Goal: Navigation & Orientation: Find specific page/section

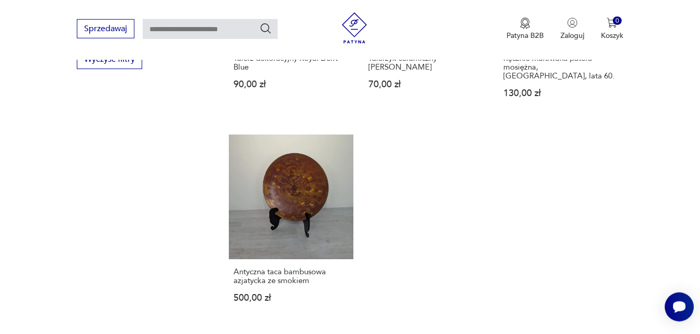
scroll to position [1634, 0]
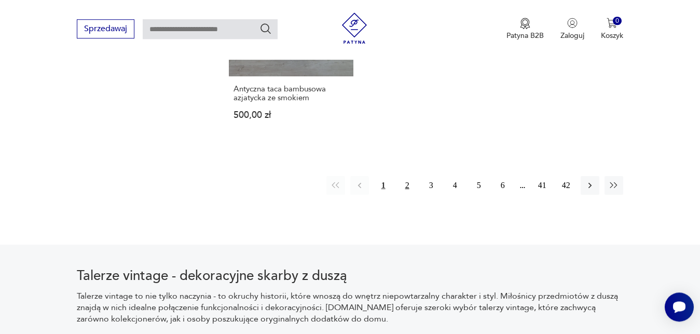
click at [407, 176] on button "2" at bounding box center [407, 185] width 19 height 19
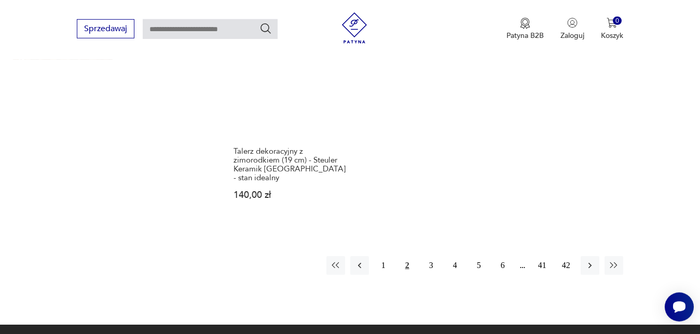
scroll to position [1561, 0]
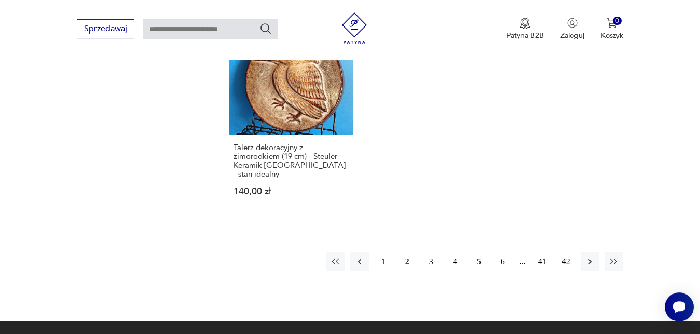
click at [432, 252] on button "3" at bounding box center [431, 261] width 19 height 19
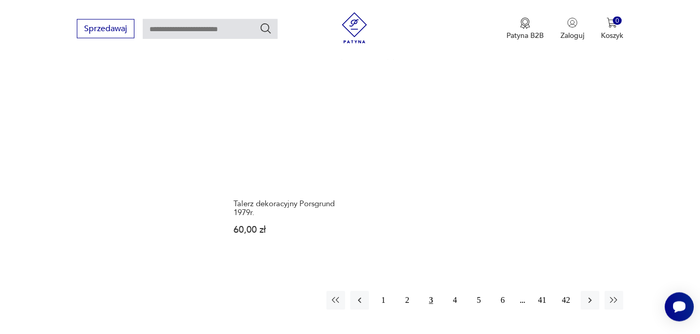
scroll to position [1485, 0]
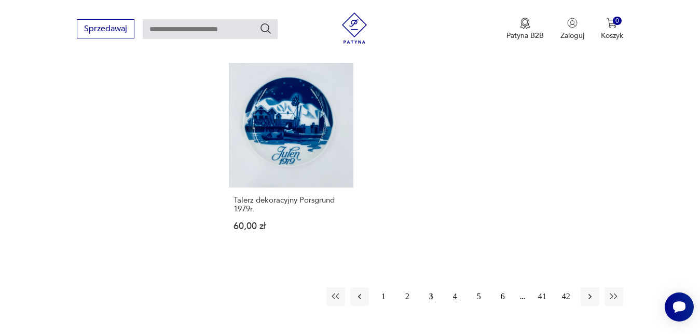
click at [457, 287] on button "4" at bounding box center [455, 296] width 19 height 19
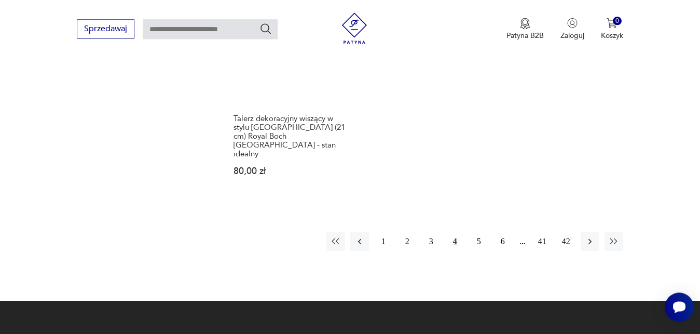
scroll to position [1581, 0]
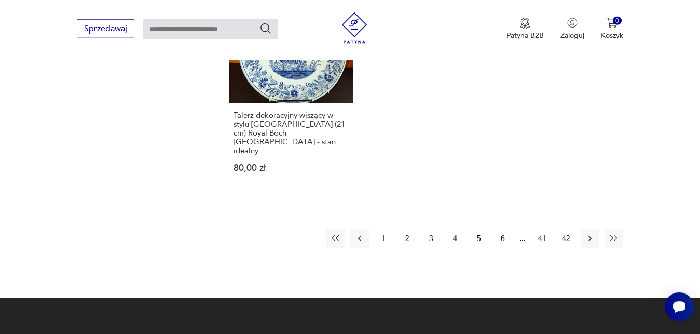
click at [475, 229] on button "5" at bounding box center [479, 238] width 19 height 19
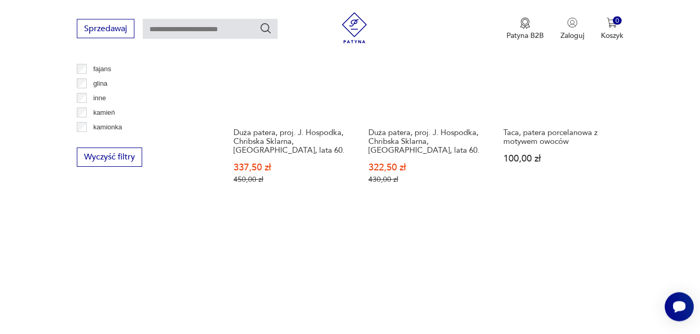
scroll to position [1583, 0]
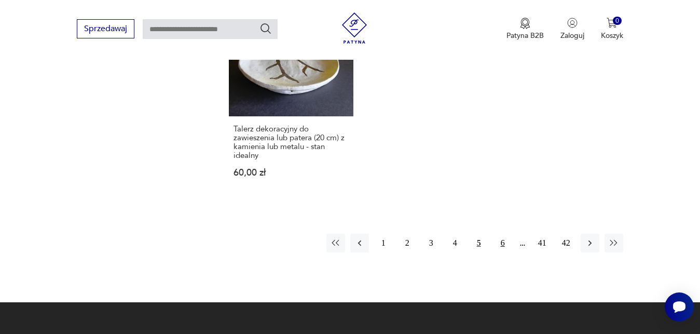
click at [500, 234] on button "6" at bounding box center [502, 243] width 19 height 19
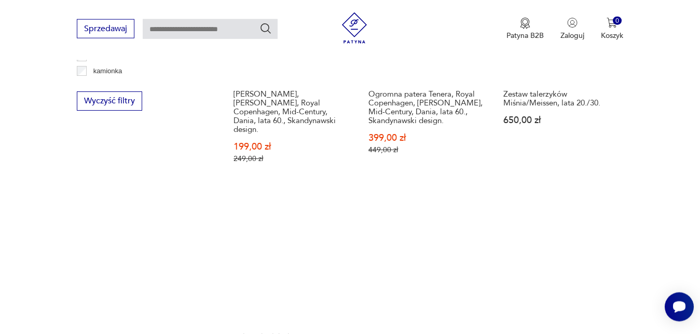
scroll to position [1534, 0]
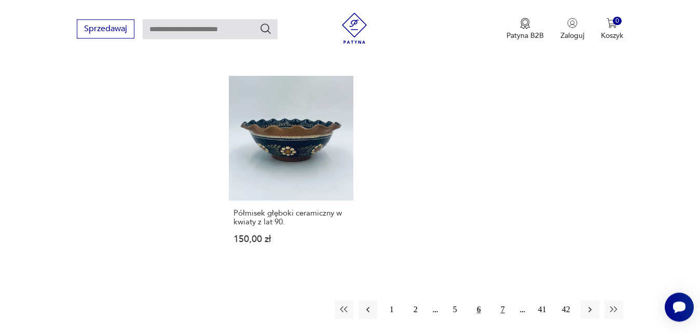
click at [500, 300] on button "7" at bounding box center [502, 309] width 19 height 19
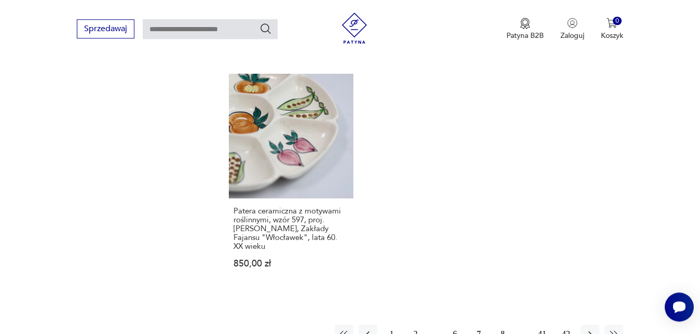
scroll to position [1535, 0]
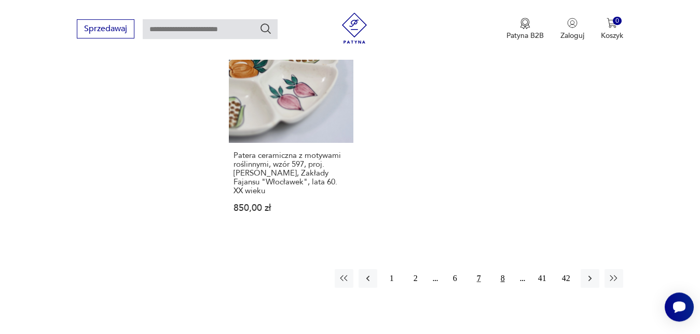
click at [502, 269] on button "8" at bounding box center [502, 278] width 19 height 19
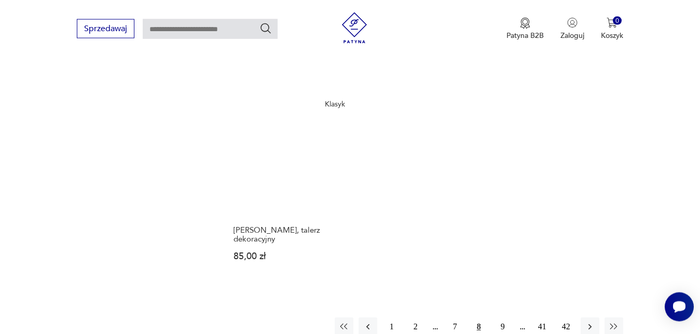
scroll to position [1571, 0]
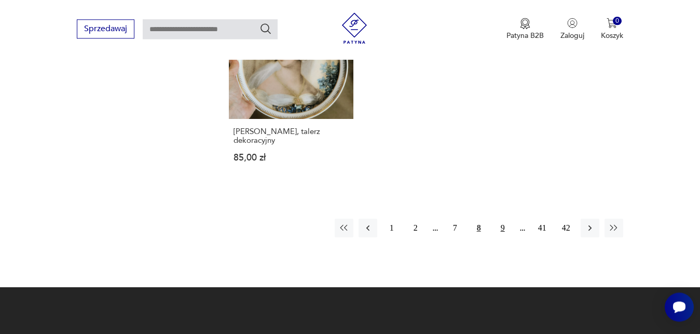
click at [503, 227] on button "9" at bounding box center [502, 227] width 19 height 19
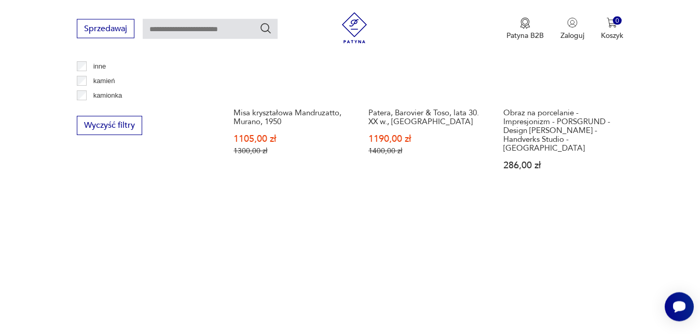
scroll to position [1537, 0]
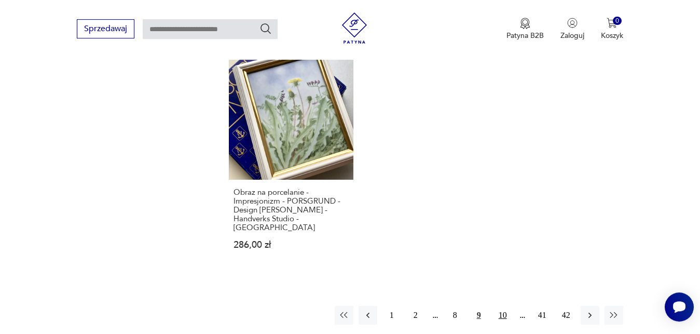
click at [501, 306] on button "10" at bounding box center [502, 315] width 19 height 19
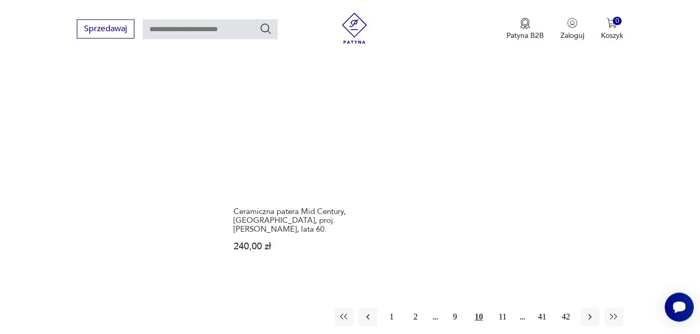
scroll to position [1561, 0]
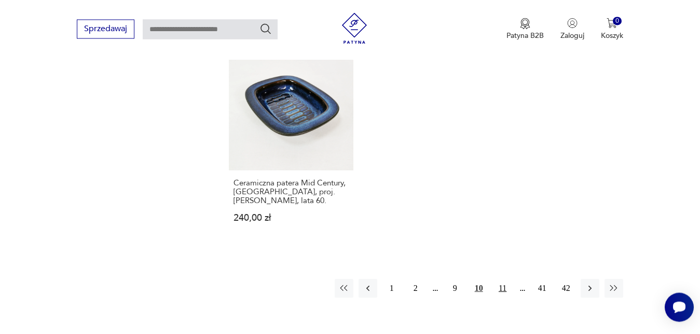
click at [501, 279] on button "11" at bounding box center [502, 288] width 19 height 19
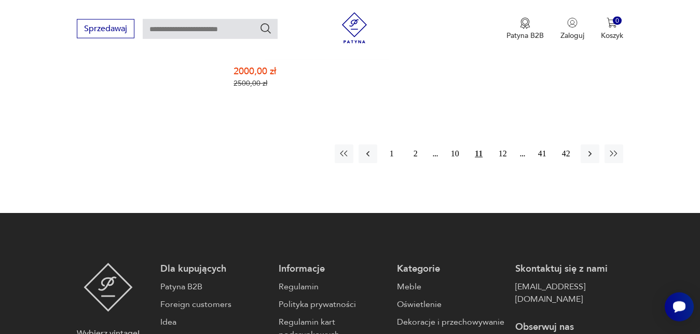
scroll to position [1645, 0]
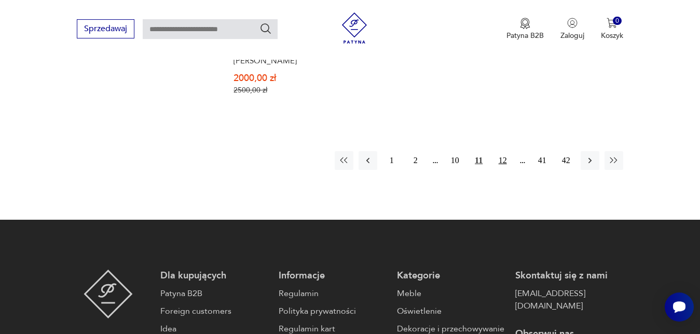
click at [500, 151] on button "12" at bounding box center [502, 160] width 19 height 19
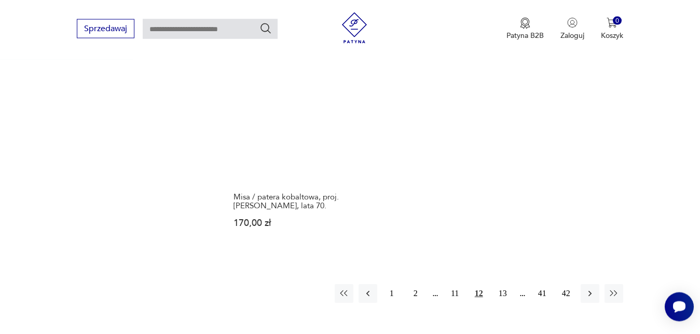
scroll to position [1533, 0]
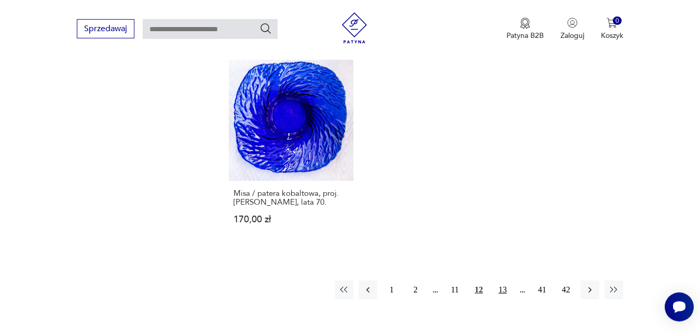
click at [503, 280] on button "13" at bounding box center [502, 289] width 19 height 19
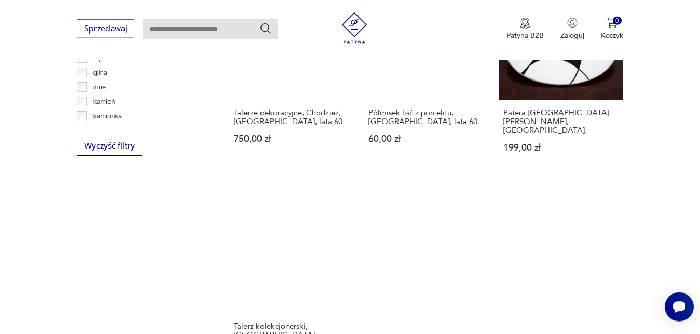
scroll to position [1482, 0]
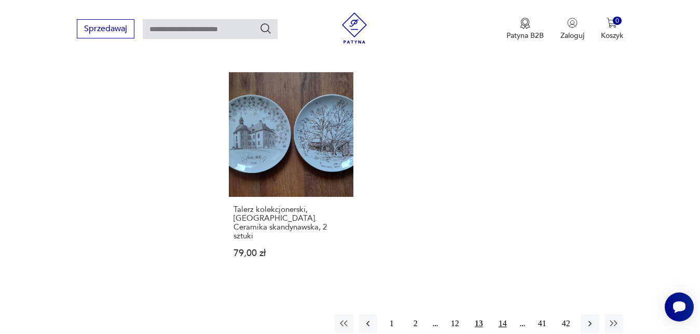
click at [502, 314] on button "14" at bounding box center [502, 323] width 19 height 19
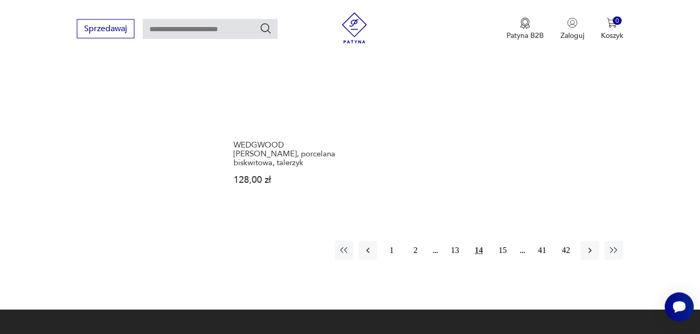
scroll to position [1558, 0]
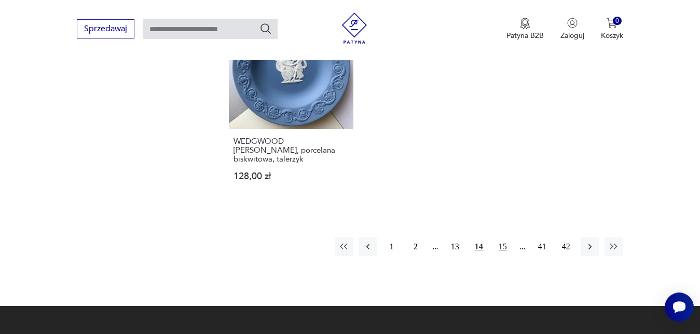
click at [503, 237] on button "15" at bounding box center [502, 246] width 19 height 19
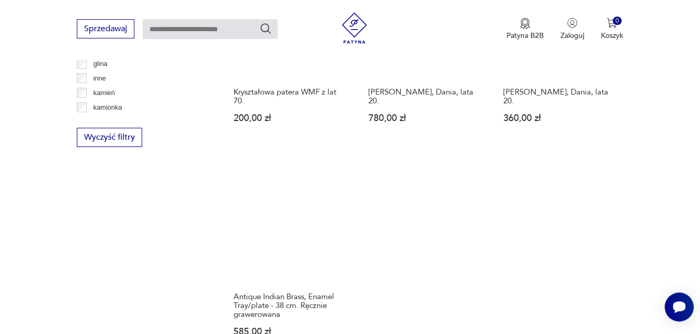
scroll to position [1480, 0]
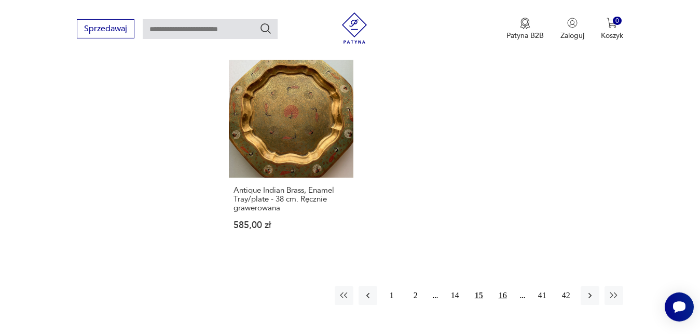
click at [499, 286] on button "16" at bounding box center [502, 295] width 19 height 19
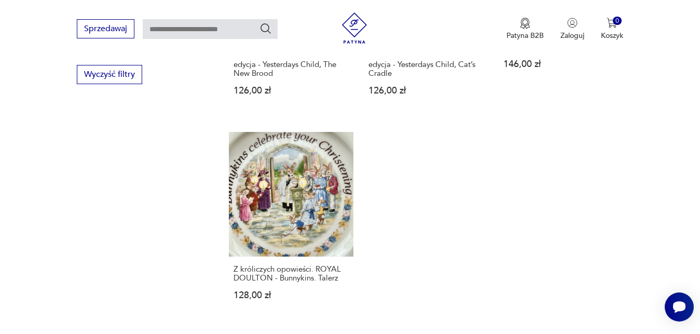
scroll to position [1577, 0]
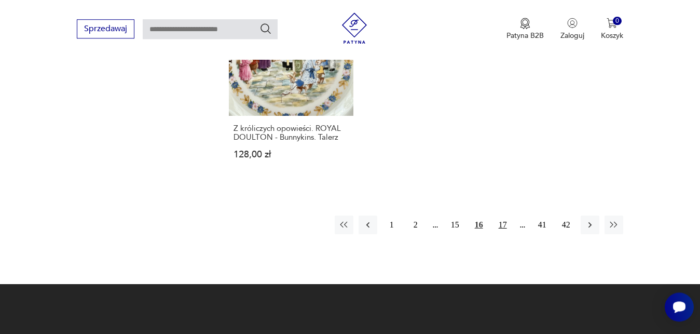
click at [501, 226] on button "17" at bounding box center [502, 224] width 19 height 19
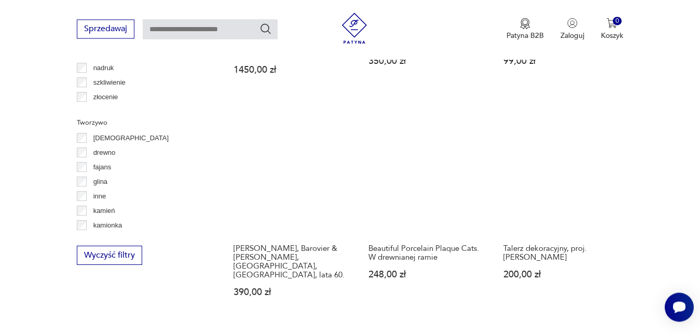
scroll to position [1445, 0]
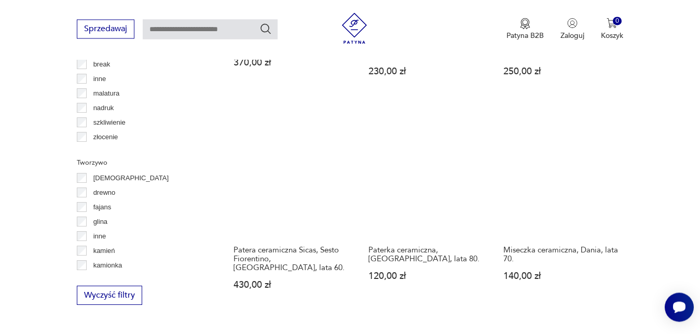
scroll to position [1449, 0]
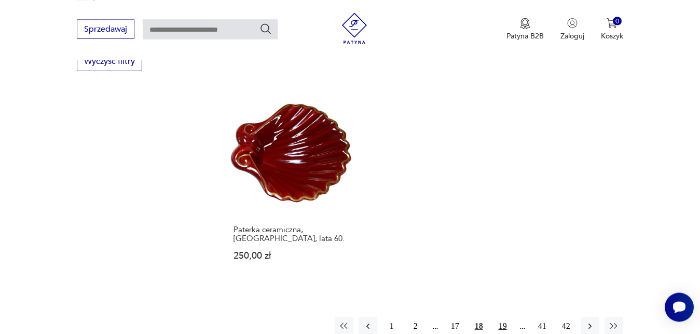
click at [500, 317] on button "19" at bounding box center [502, 326] width 19 height 19
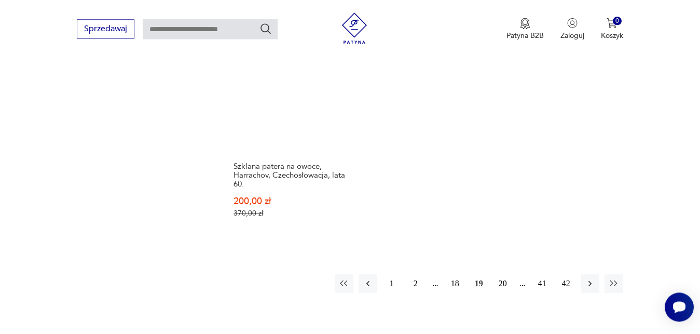
scroll to position [1553, 0]
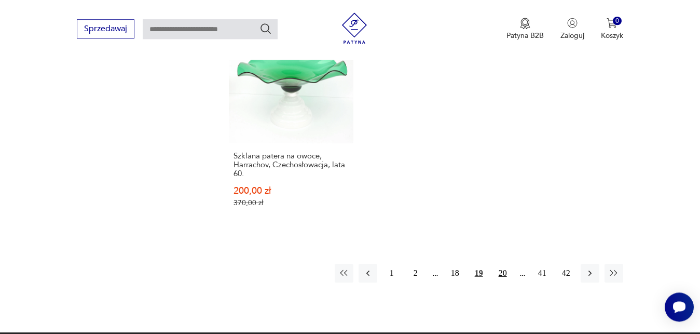
click at [507, 264] on button "20" at bounding box center [502, 273] width 19 height 19
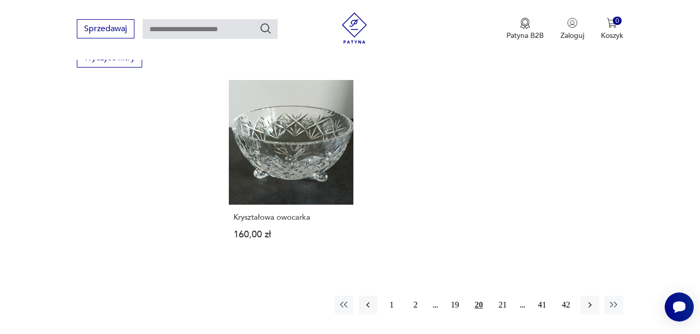
scroll to position [1443, 0]
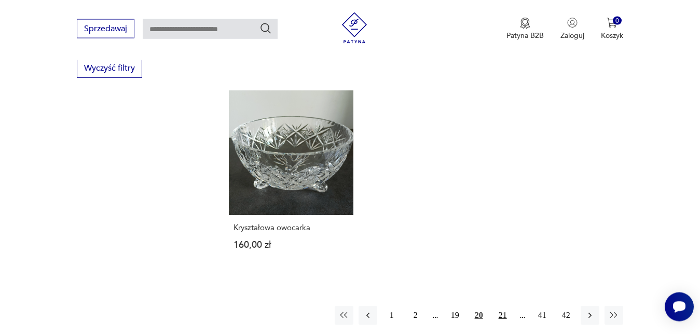
click at [503, 306] on button "21" at bounding box center [502, 315] width 19 height 19
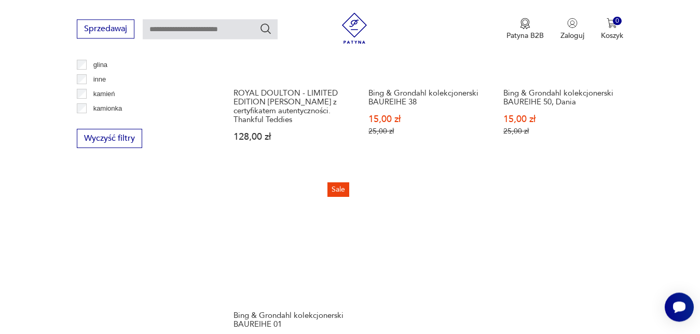
scroll to position [1559, 0]
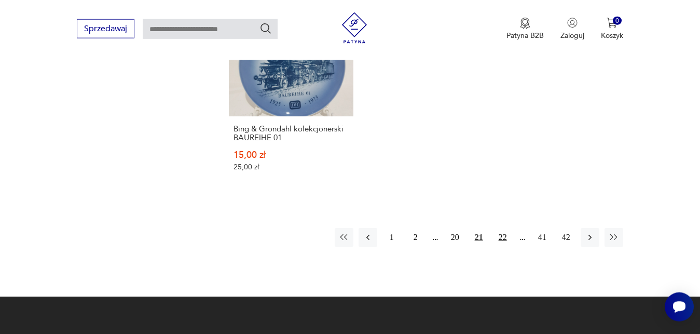
click at [504, 228] on button "22" at bounding box center [502, 237] width 19 height 19
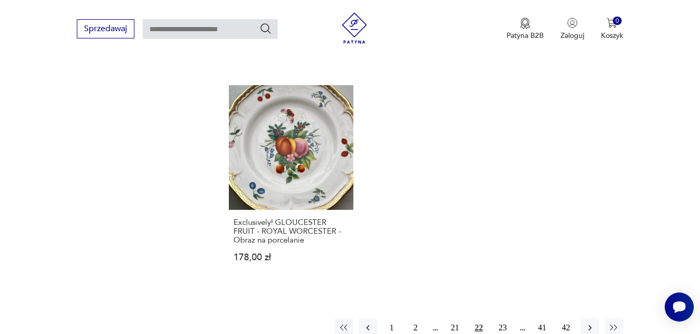
scroll to position [1482, 0]
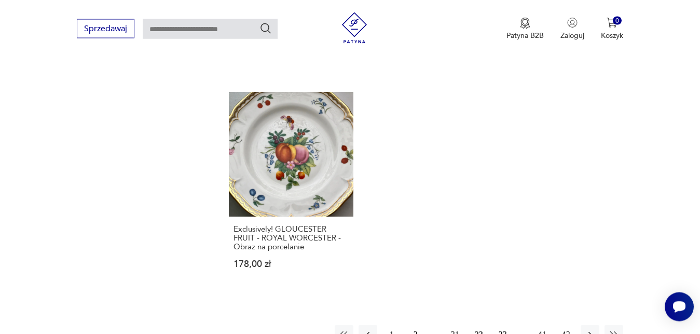
click at [504, 325] on button "23" at bounding box center [502, 334] width 19 height 19
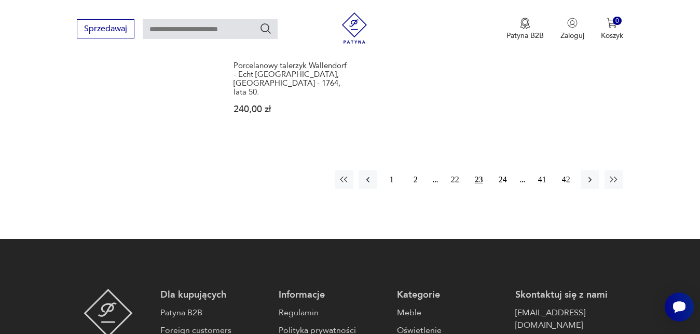
scroll to position [1676, 0]
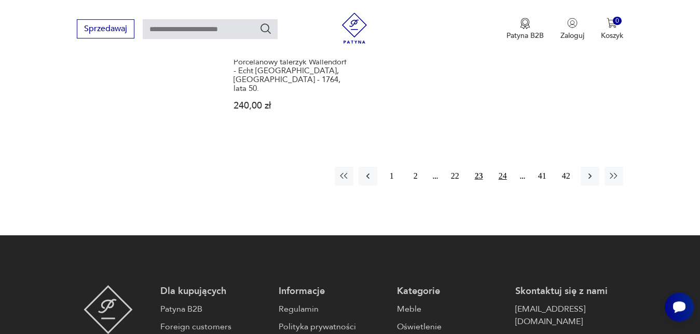
click at [502, 167] on button "24" at bounding box center [502, 176] width 19 height 19
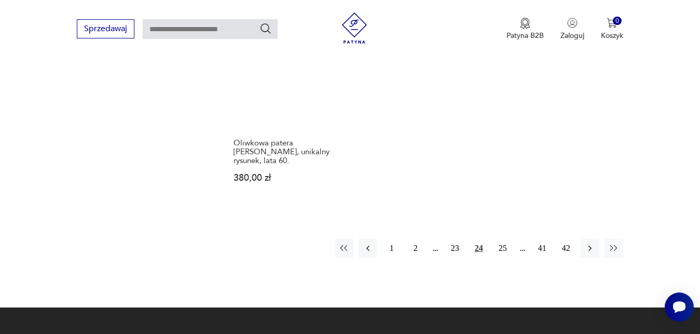
scroll to position [1552, 0]
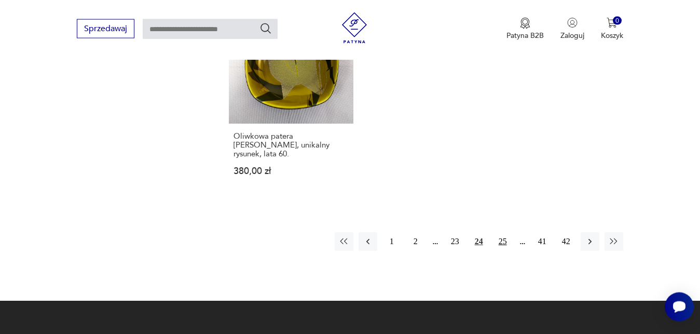
click at [499, 240] on button "25" at bounding box center [502, 241] width 19 height 19
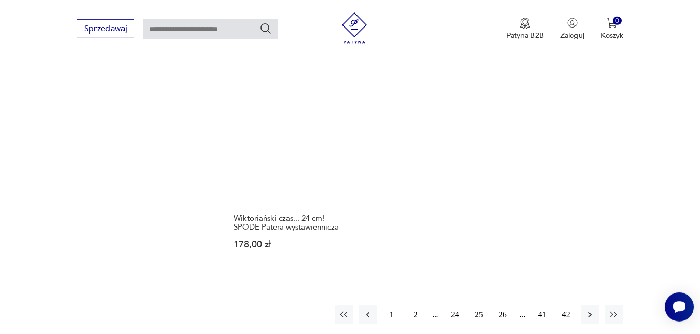
scroll to position [1498, 0]
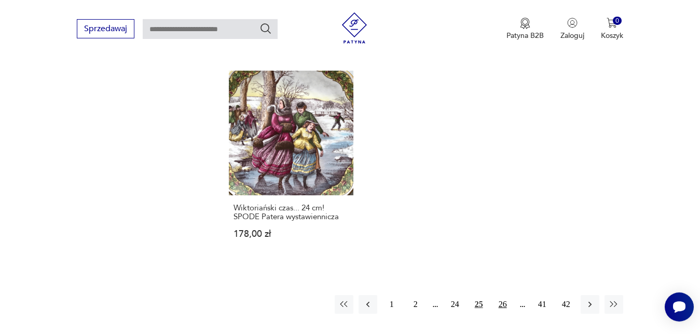
click at [503, 295] on button "26" at bounding box center [502, 304] width 19 height 19
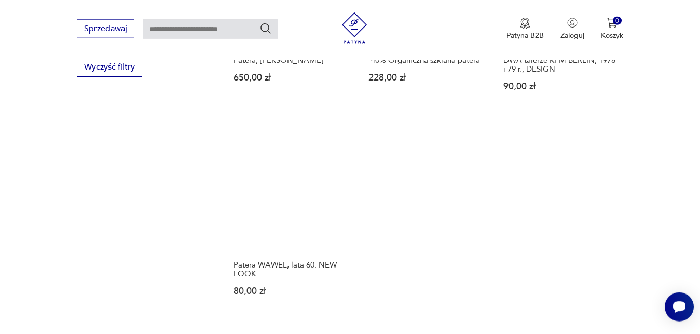
scroll to position [1492, 0]
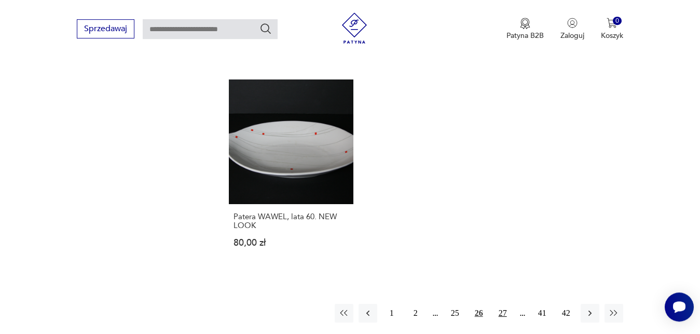
click at [503, 304] on button "27" at bounding box center [502, 313] width 19 height 19
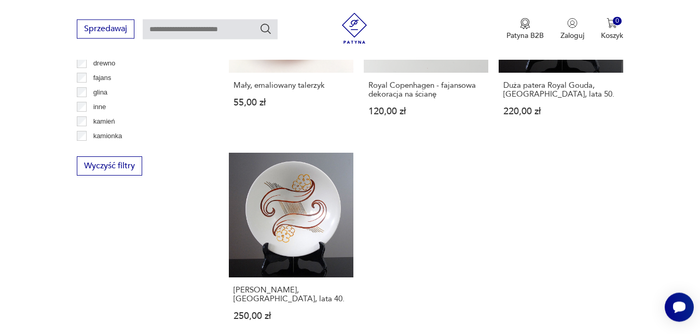
scroll to position [1426, 0]
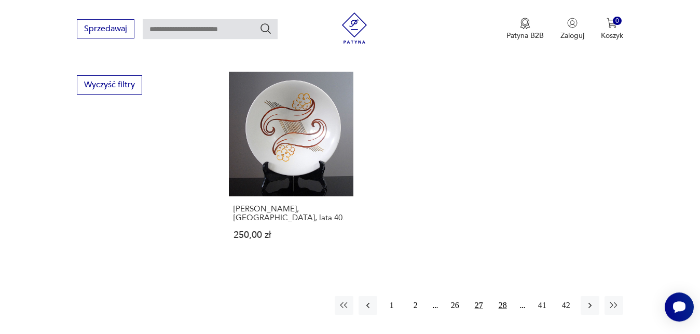
click at [500, 296] on button "28" at bounding box center [502, 305] width 19 height 19
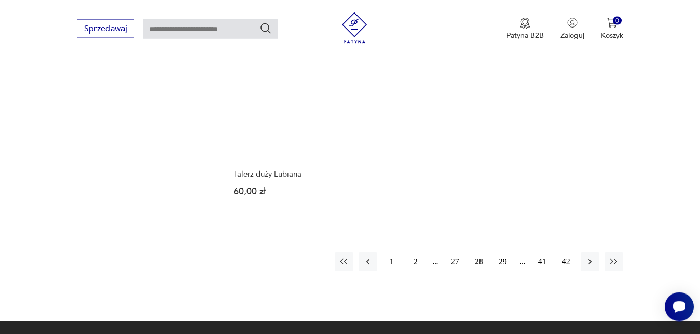
scroll to position [1494, 0]
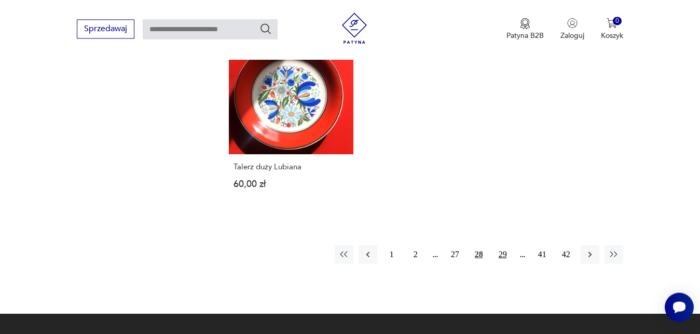
click at [507, 245] on button "29" at bounding box center [502, 254] width 19 height 19
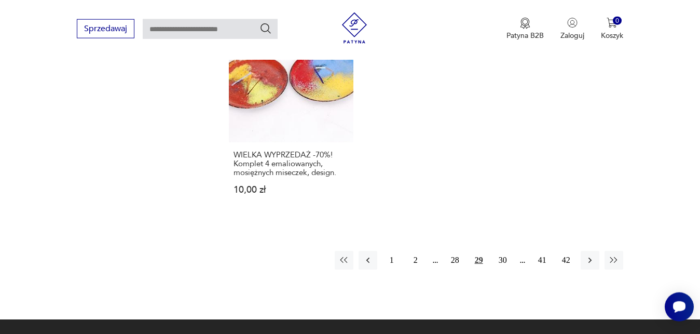
scroll to position [1574, 0]
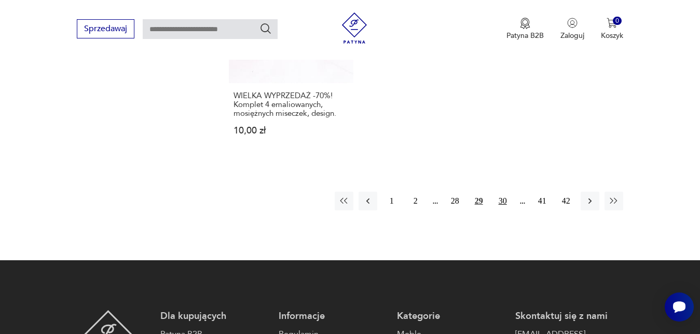
click at [505, 201] on button "30" at bounding box center [502, 200] width 19 height 19
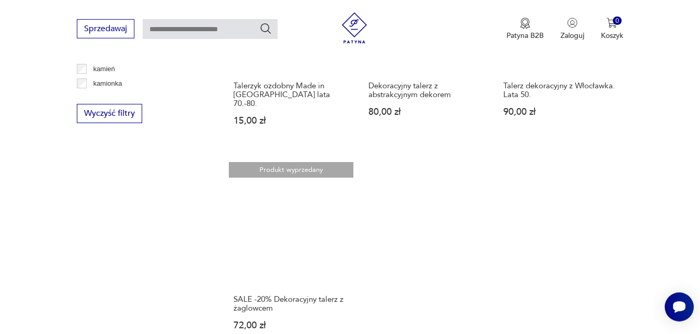
scroll to position [1494, 0]
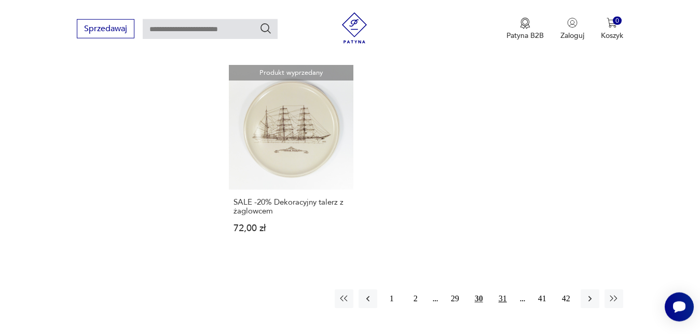
click at [504, 289] on button "31" at bounding box center [502, 298] width 19 height 19
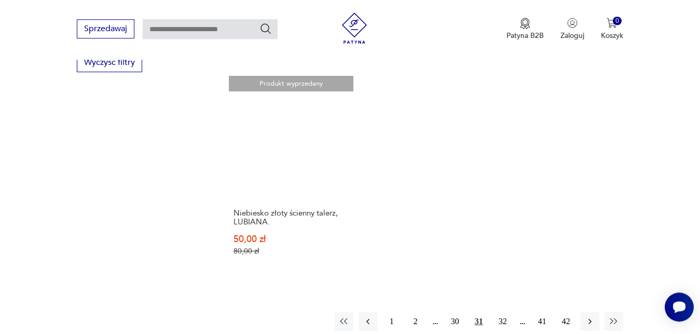
scroll to position [1514, 0]
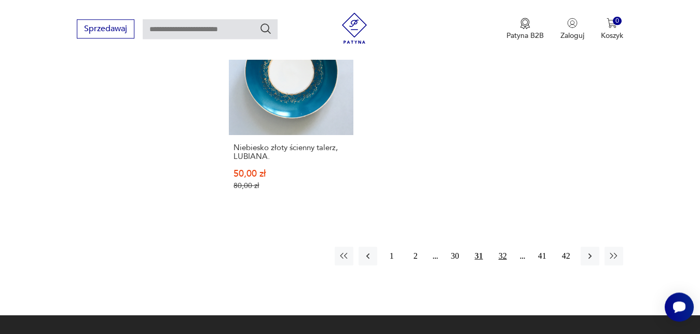
click at [505, 246] on button "32" at bounding box center [502, 255] width 19 height 19
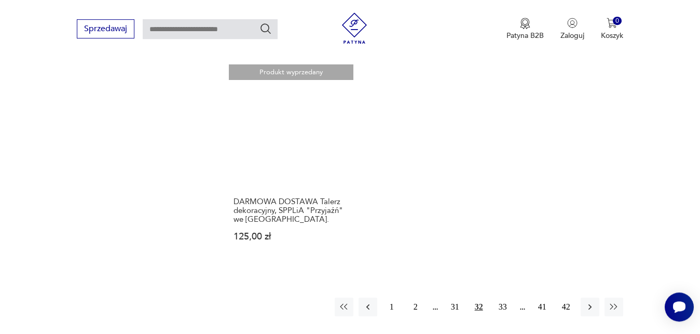
scroll to position [1481, 0]
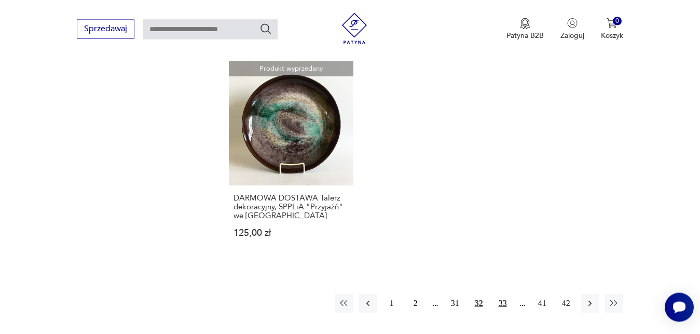
click at [499, 295] on button "33" at bounding box center [502, 303] width 19 height 19
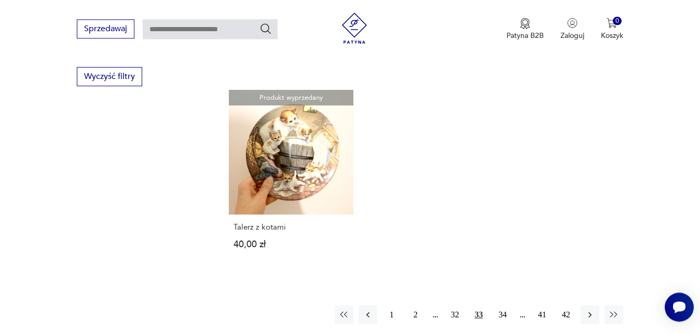
scroll to position [1437, 0]
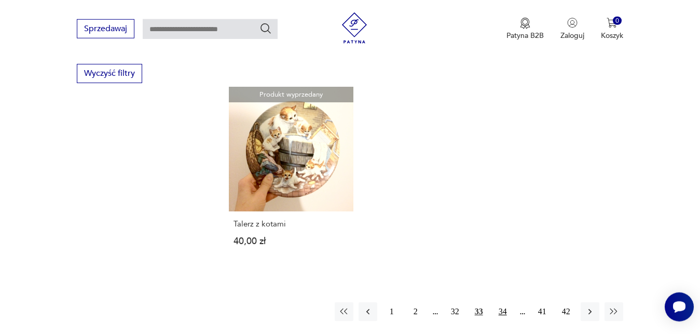
click at [500, 302] on button "34" at bounding box center [502, 311] width 19 height 19
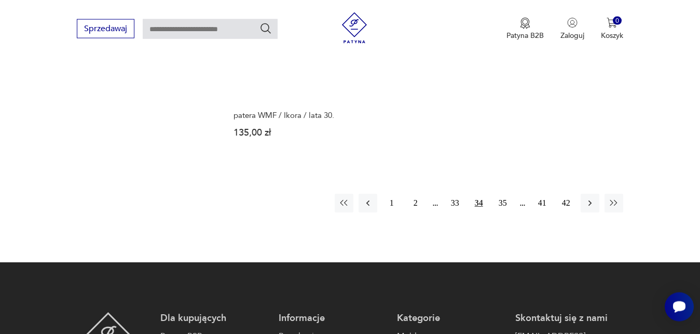
scroll to position [1523, 0]
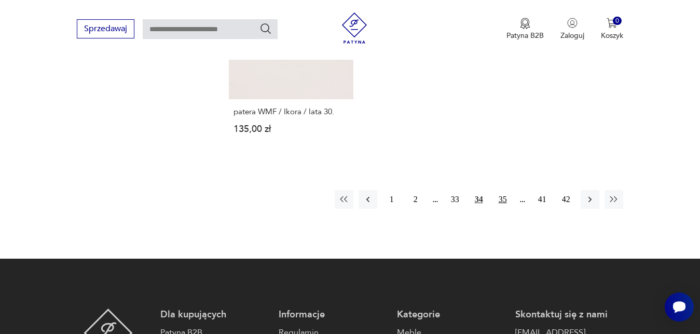
click at [505, 190] on button "35" at bounding box center [502, 199] width 19 height 19
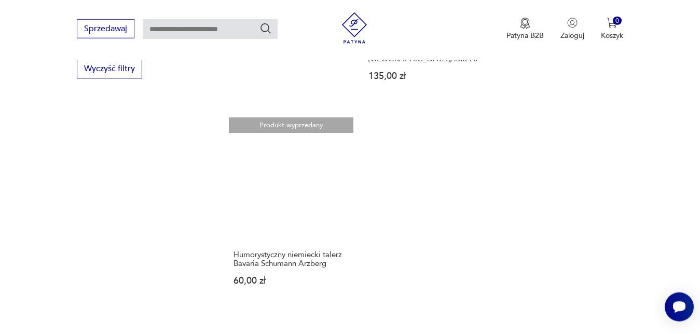
scroll to position [1600, 0]
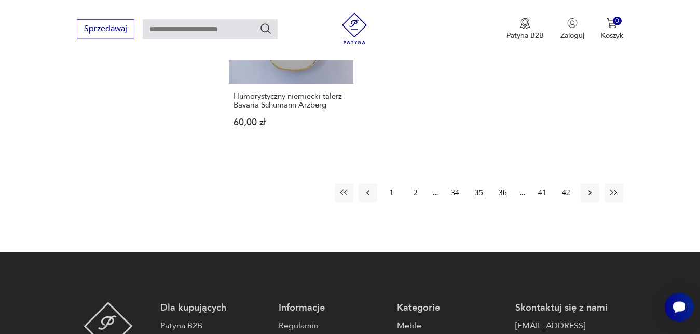
click at [504, 183] on button "36" at bounding box center [502, 192] width 19 height 19
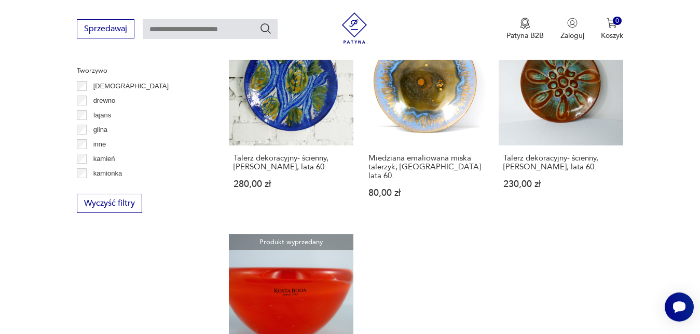
scroll to position [1449, 0]
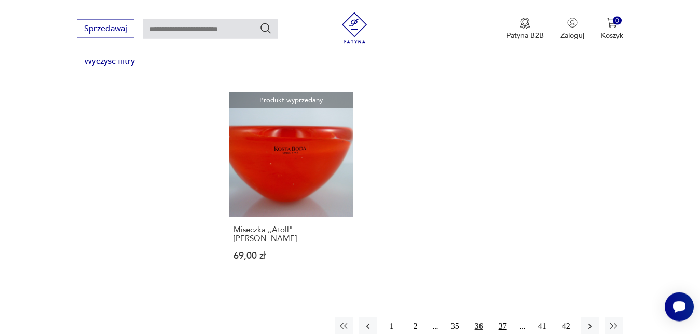
click at [501, 317] on button "37" at bounding box center [502, 326] width 19 height 19
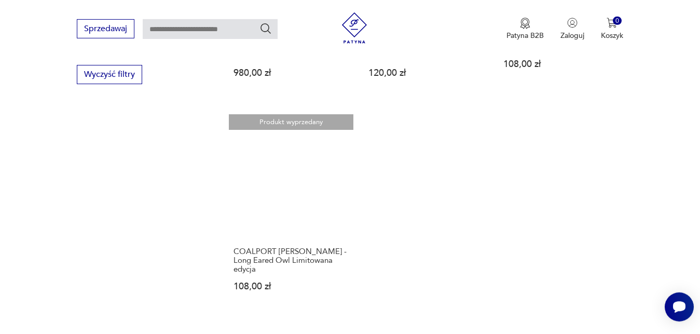
scroll to position [1590, 0]
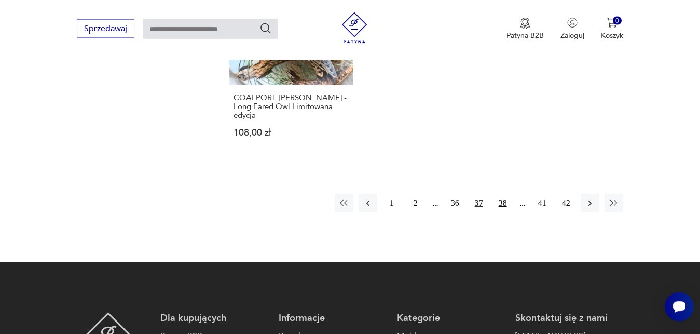
click at [503, 198] on button "38" at bounding box center [502, 203] width 19 height 19
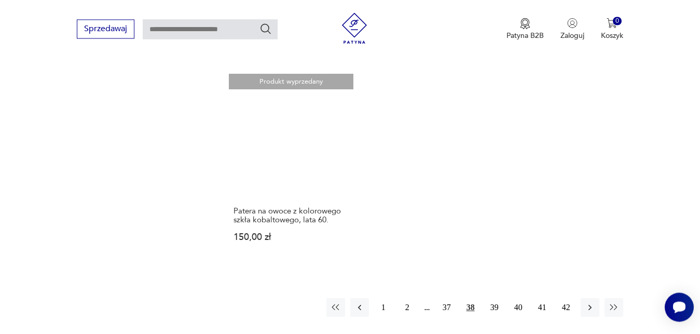
scroll to position [1531, 0]
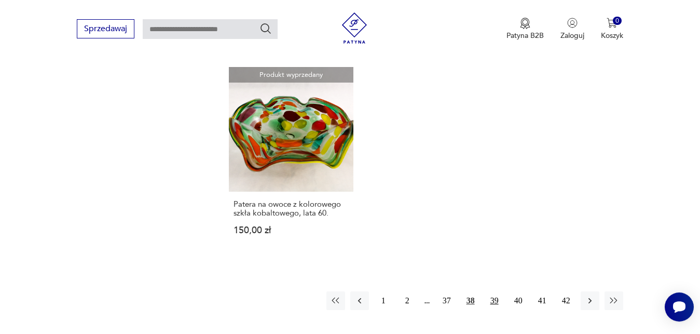
click at [496, 291] on button "39" at bounding box center [494, 300] width 19 height 19
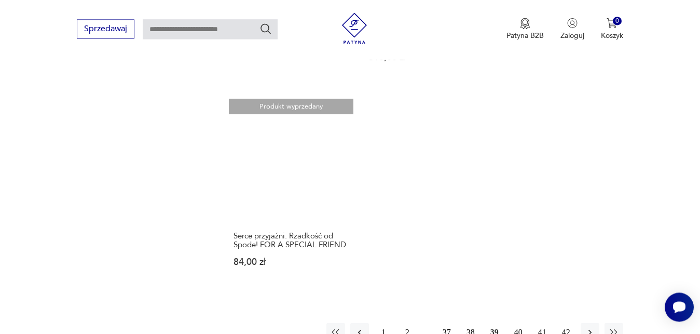
scroll to position [1551, 0]
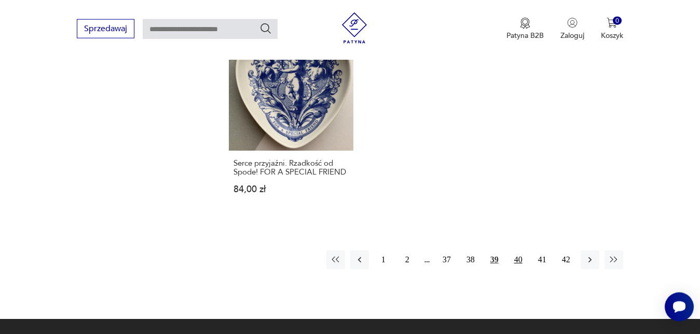
click at [515, 250] on button "40" at bounding box center [518, 259] width 19 height 19
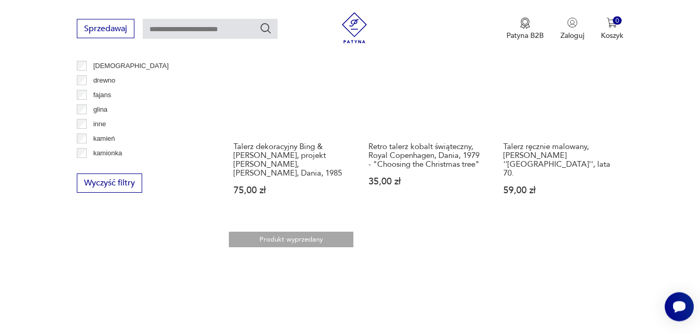
scroll to position [1481, 0]
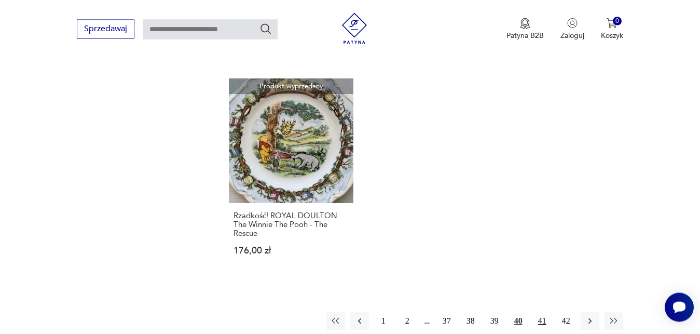
click at [546, 311] on button "41" at bounding box center [542, 320] width 19 height 19
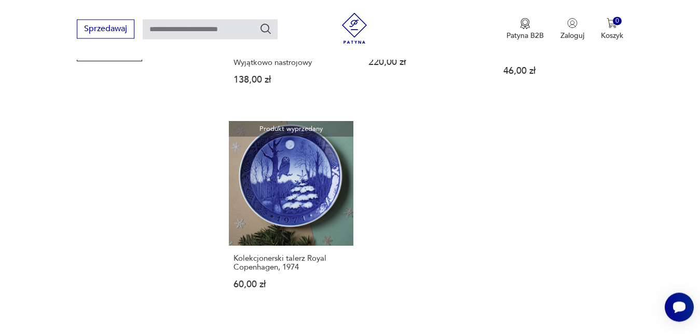
scroll to position [1528, 0]
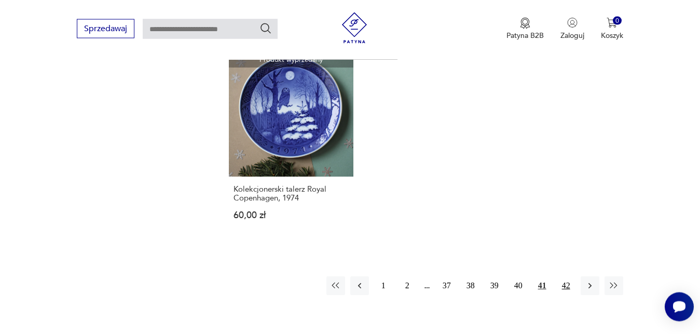
click at [567, 276] on button "42" at bounding box center [566, 285] width 19 height 19
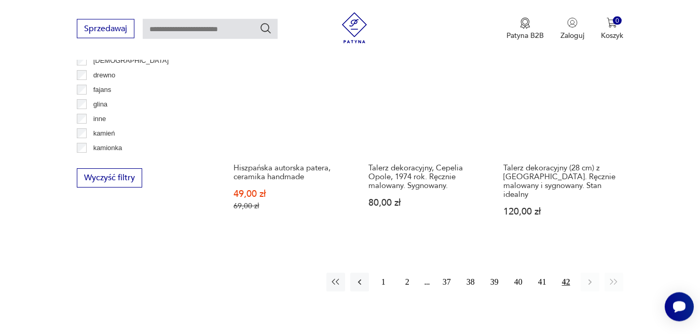
scroll to position [278, 0]
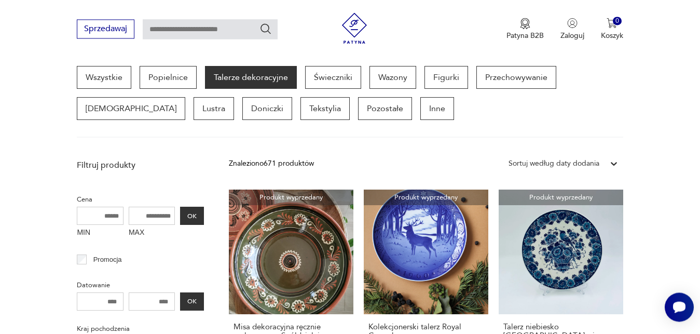
scroll to position [1528, 0]
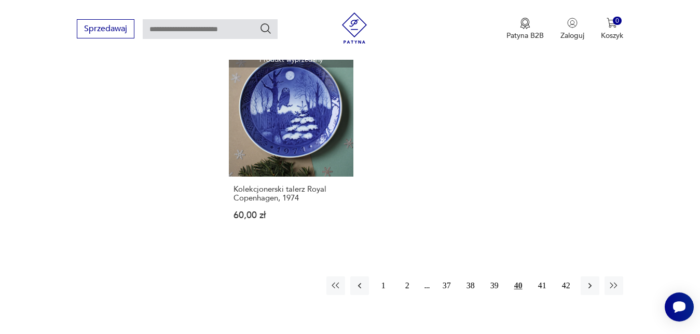
scroll to position [1480, 0]
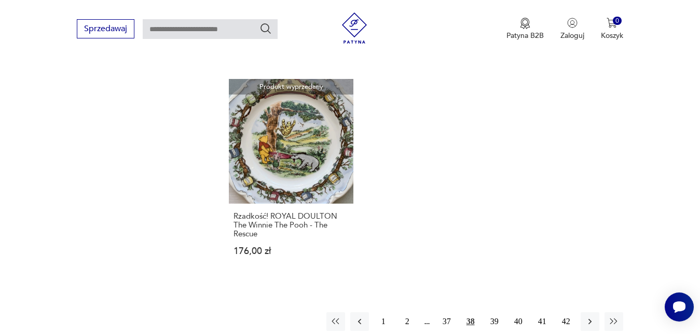
scroll to position [1600, 0]
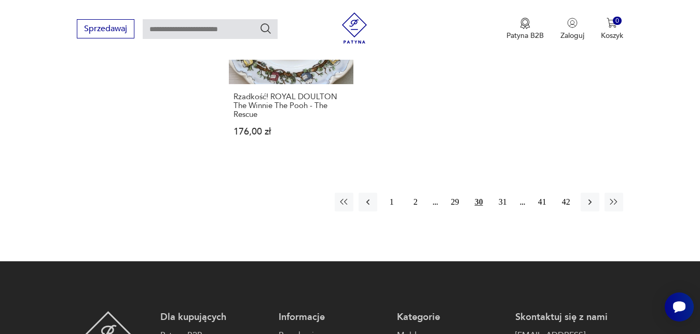
scroll to position [1494, 0]
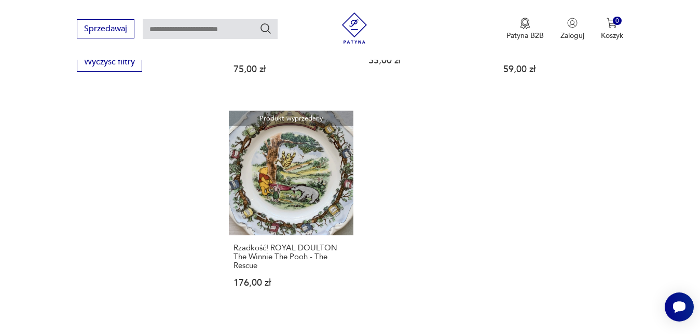
scroll to position [1558, 0]
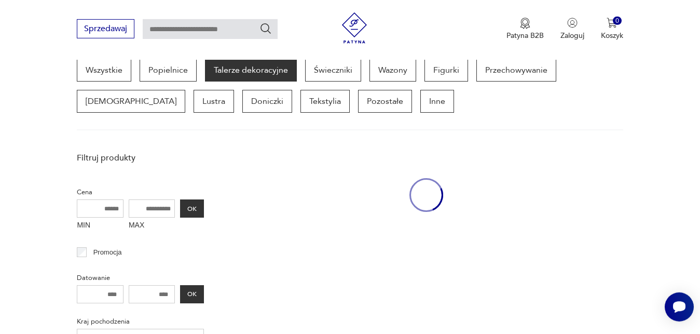
scroll to position [276, 0]
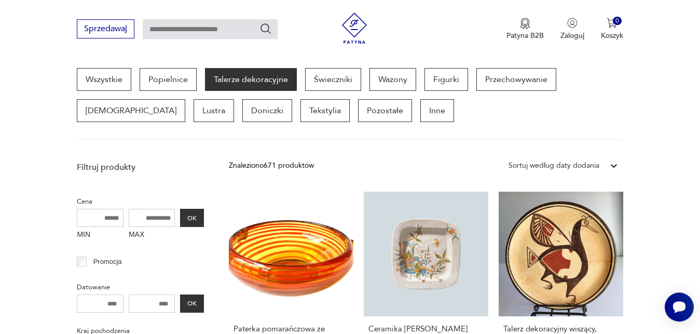
scroll to position [1583, 0]
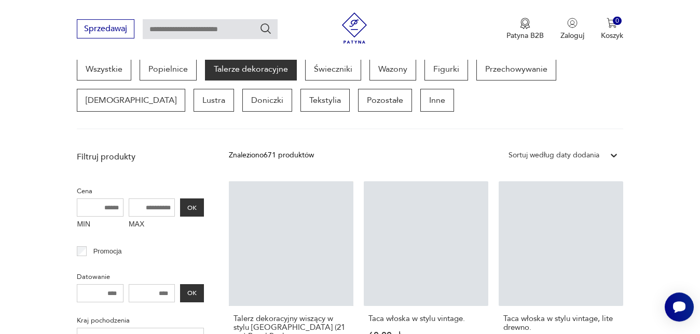
scroll to position [276, 0]
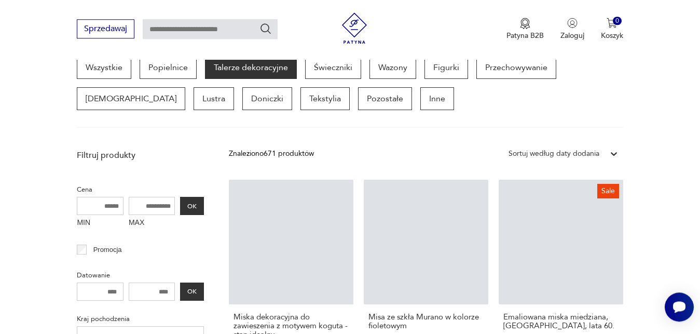
scroll to position [276, 0]
